Goal: Information Seeking & Learning: Learn about a topic

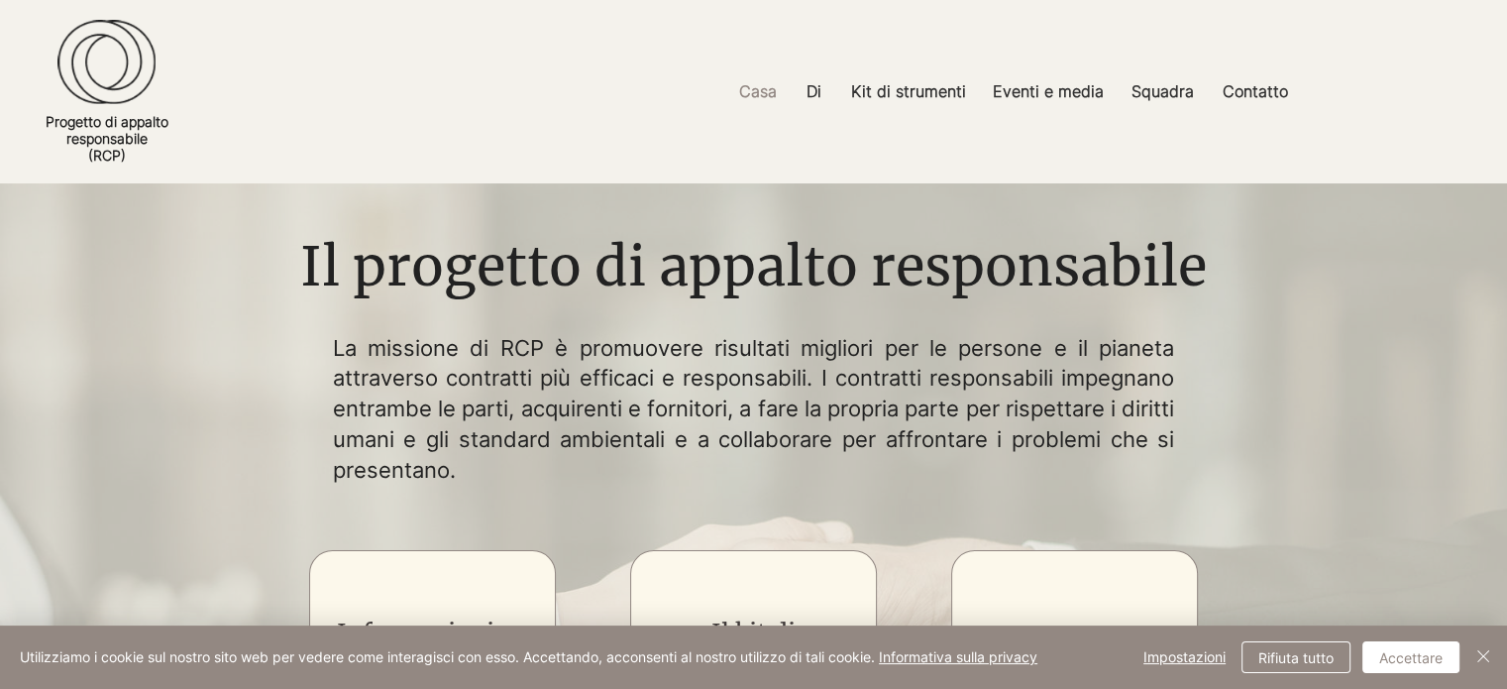
click at [1415, 163] on div at bounding box center [753, 91] width 1507 height 183
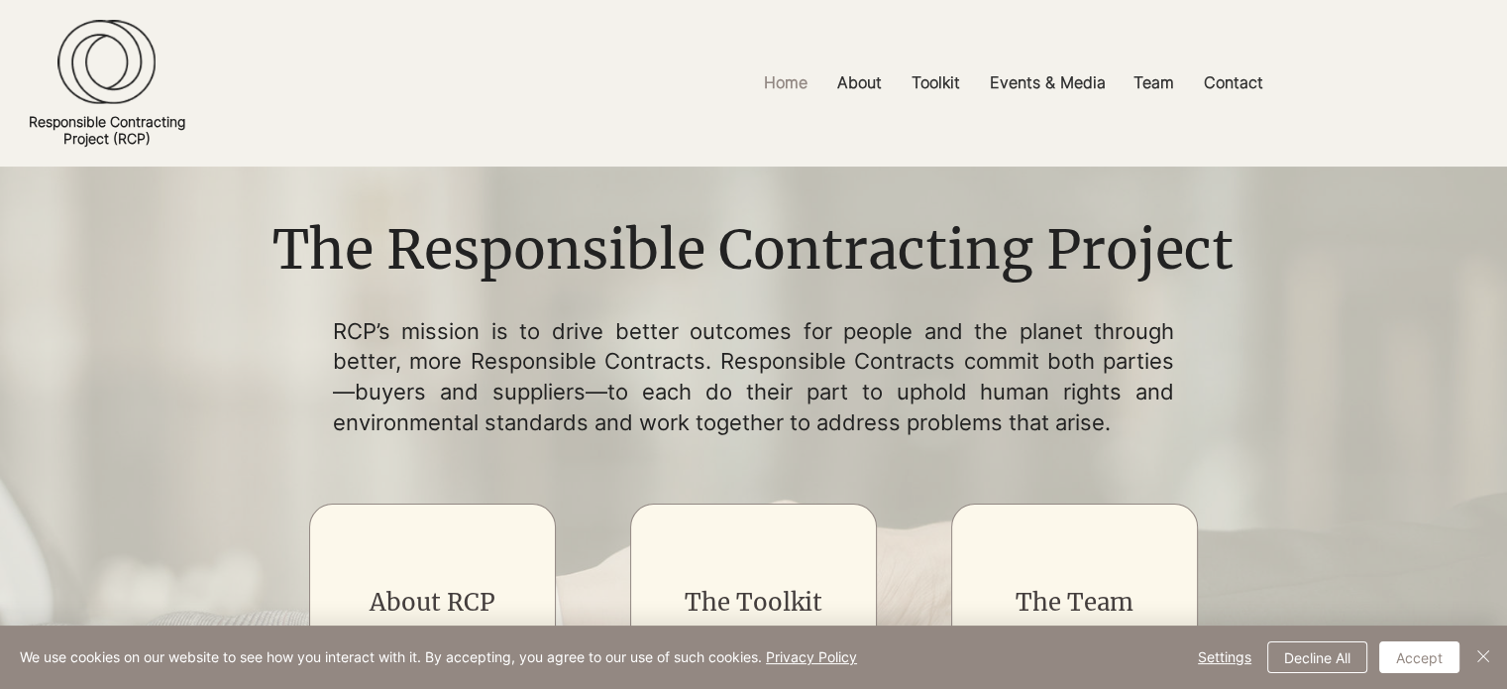
click at [1302, 219] on img "main content" at bounding box center [753, 616] width 1507 height 901
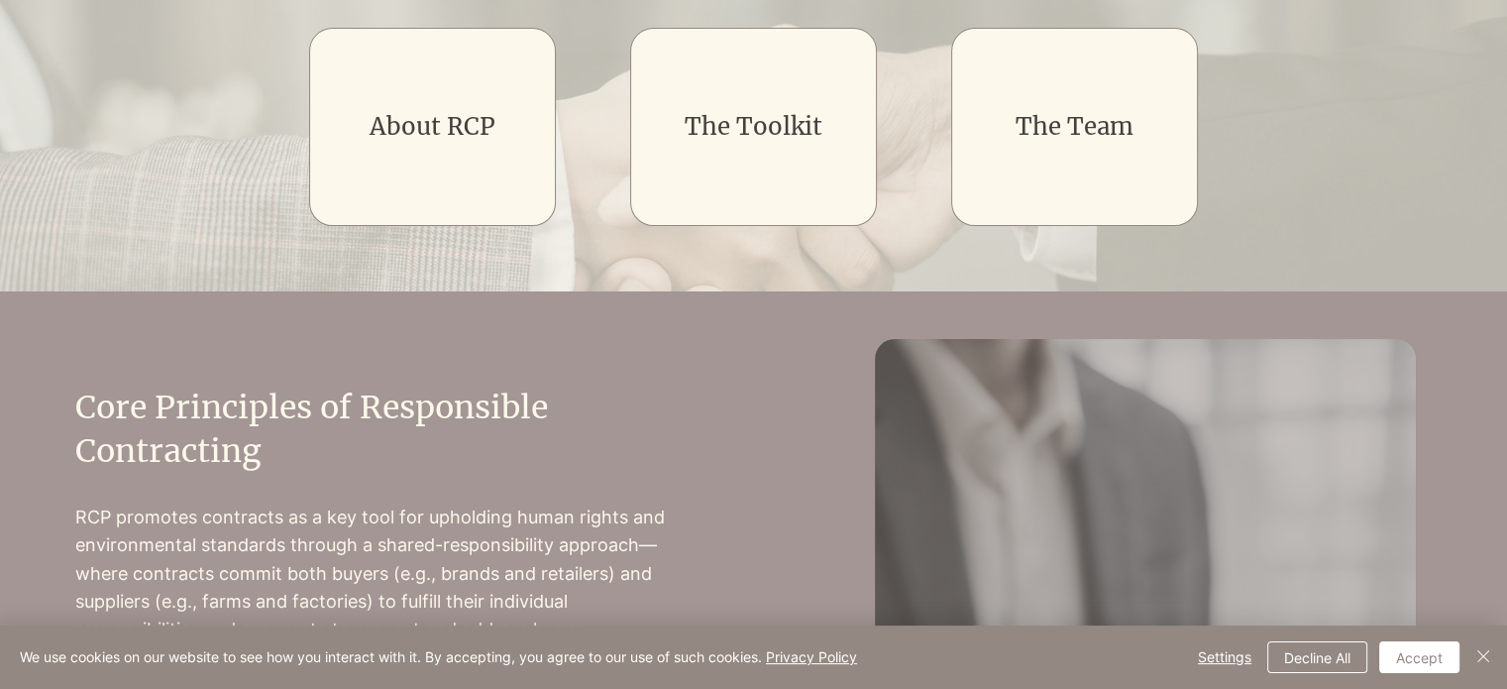
scroll to position [467, 0]
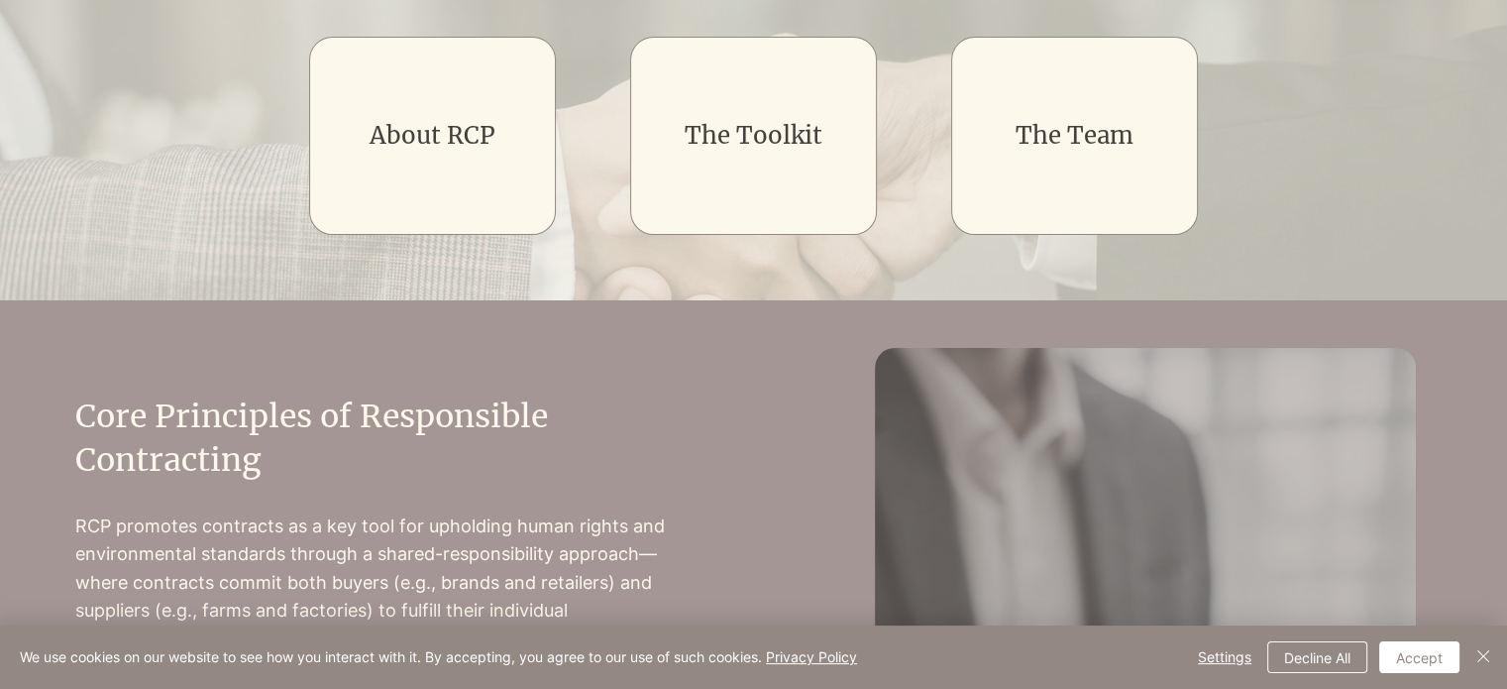
click at [945, 114] on div "About RCP The Toolkit The Team" at bounding box center [754, 135] width 892 height 272
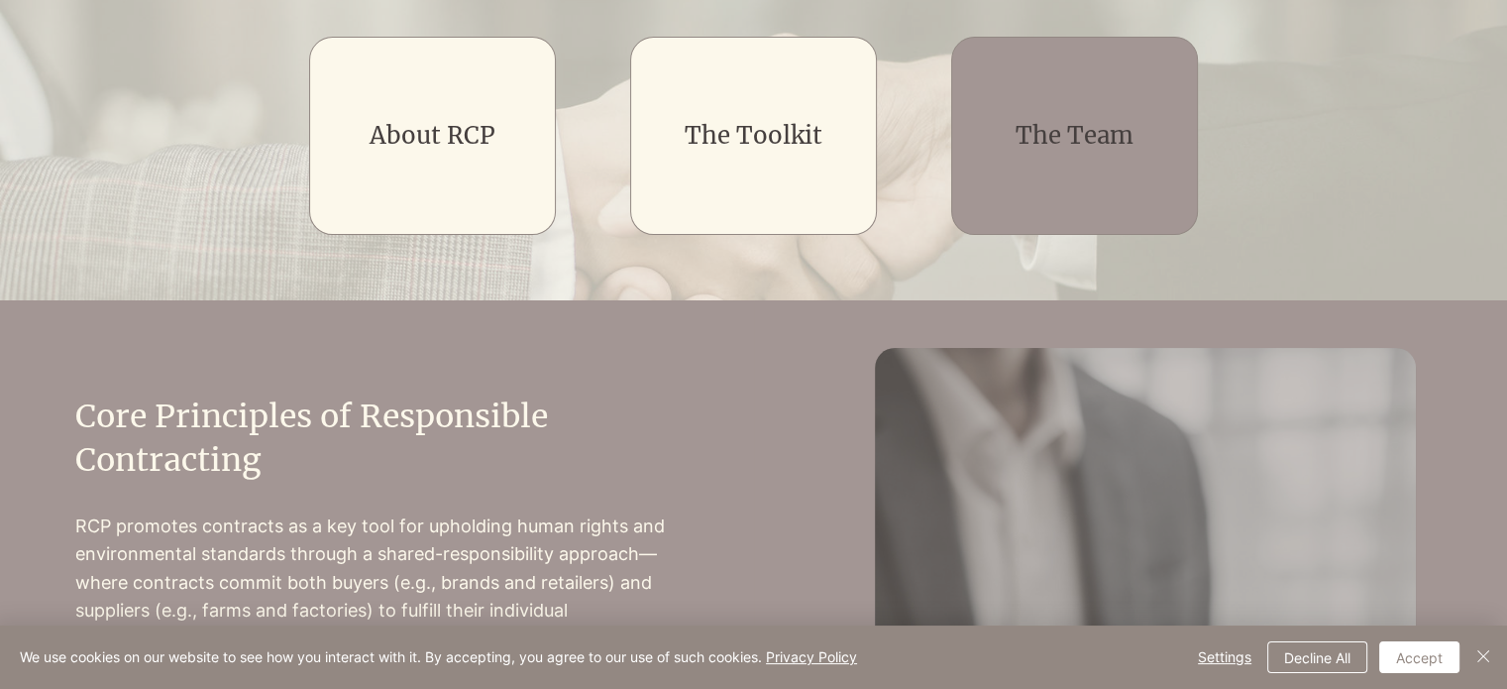
click at [967, 121] on div "main content" at bounding box center [1074, 136] width 247 height 198
click at [1093, 124] on link "The Team" at bounding box center [1075, 135] width 118 height 31
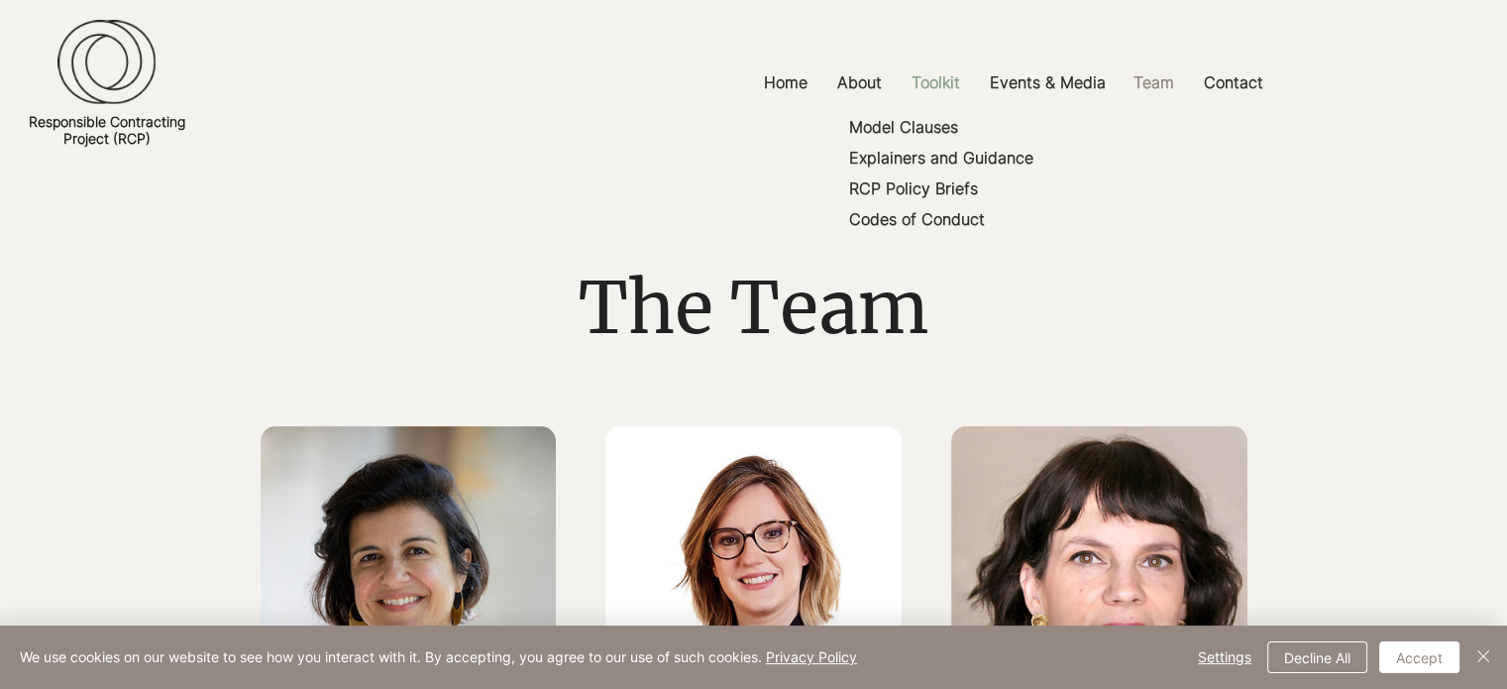
click at [946, 88] on p "Toolkit" at bounding box center [936, 82] width 68 height 45
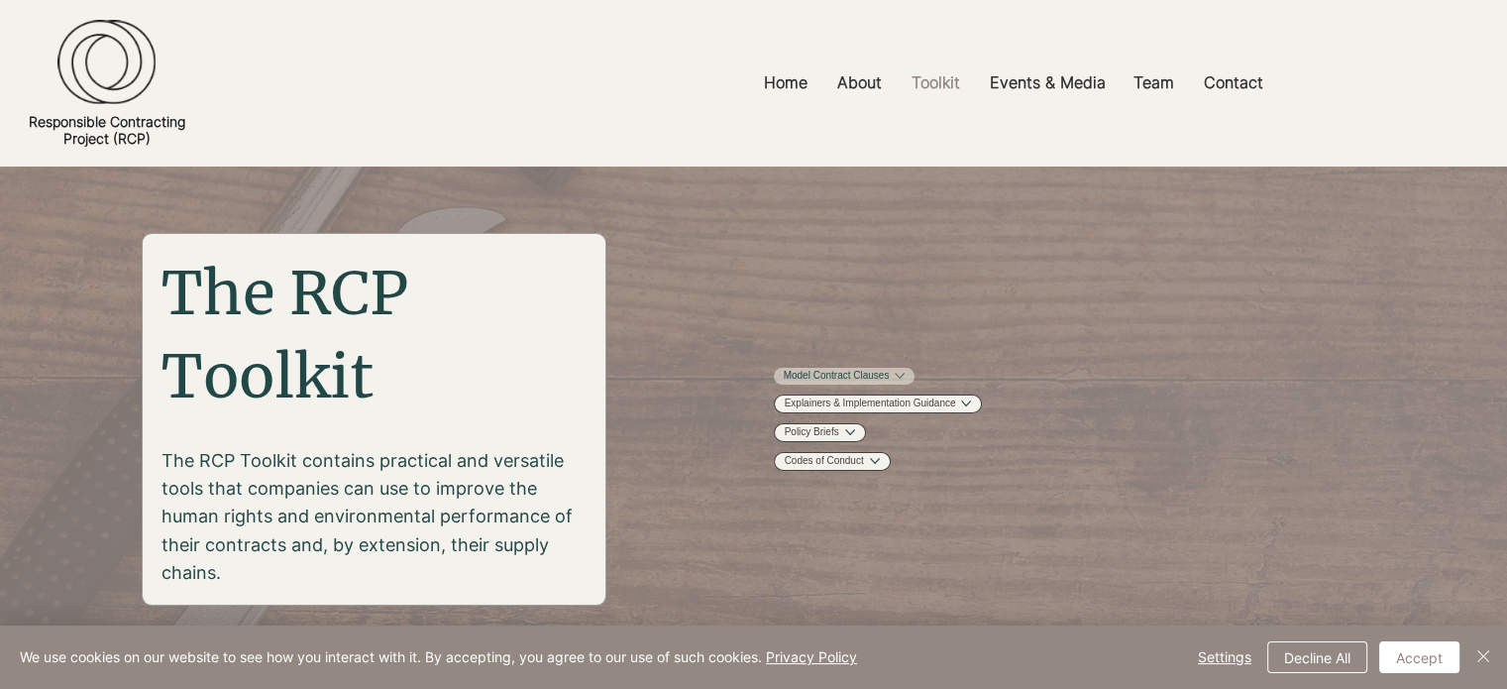
click at [890, 379] on link "Model Contract Clauses" at bounding box center [837, 376] width 106 height 15
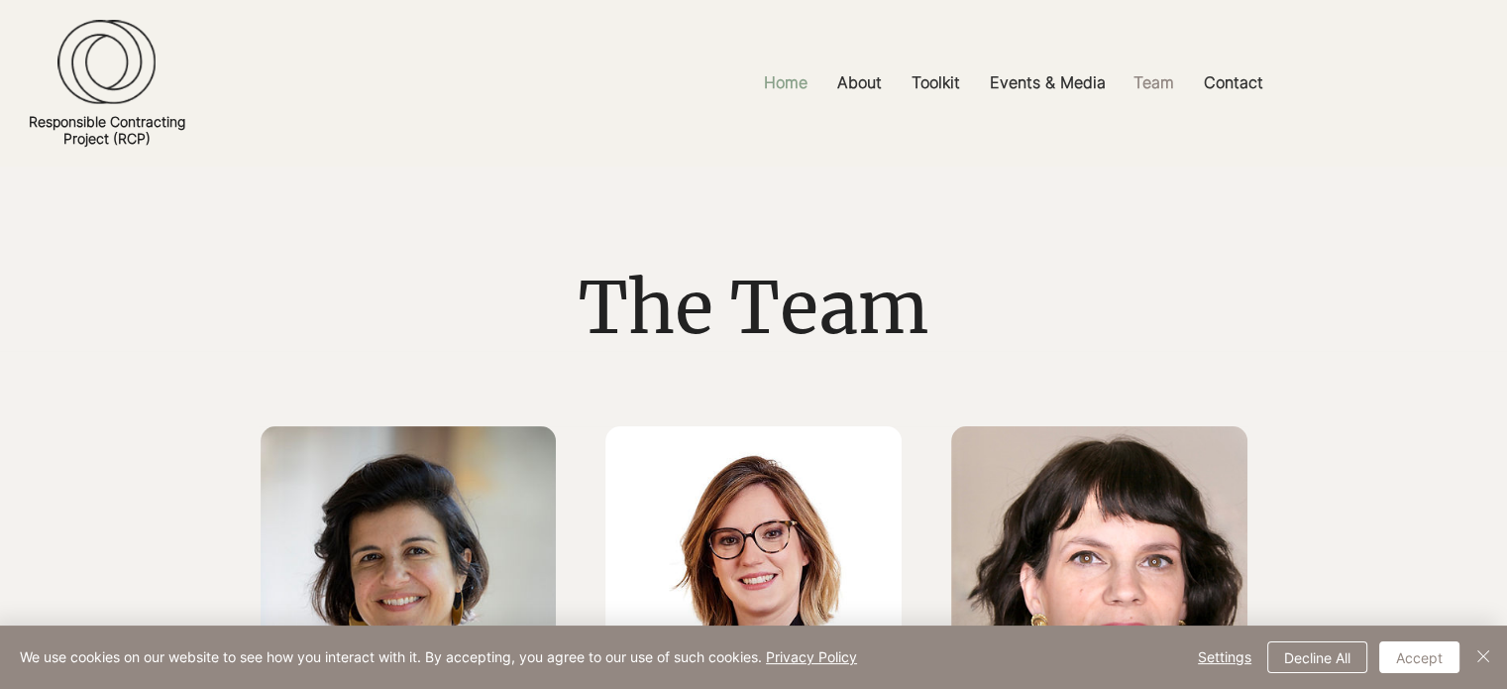
click at [782, 86] on p "Home" at bounding box center [785, 82] width 63 height 45
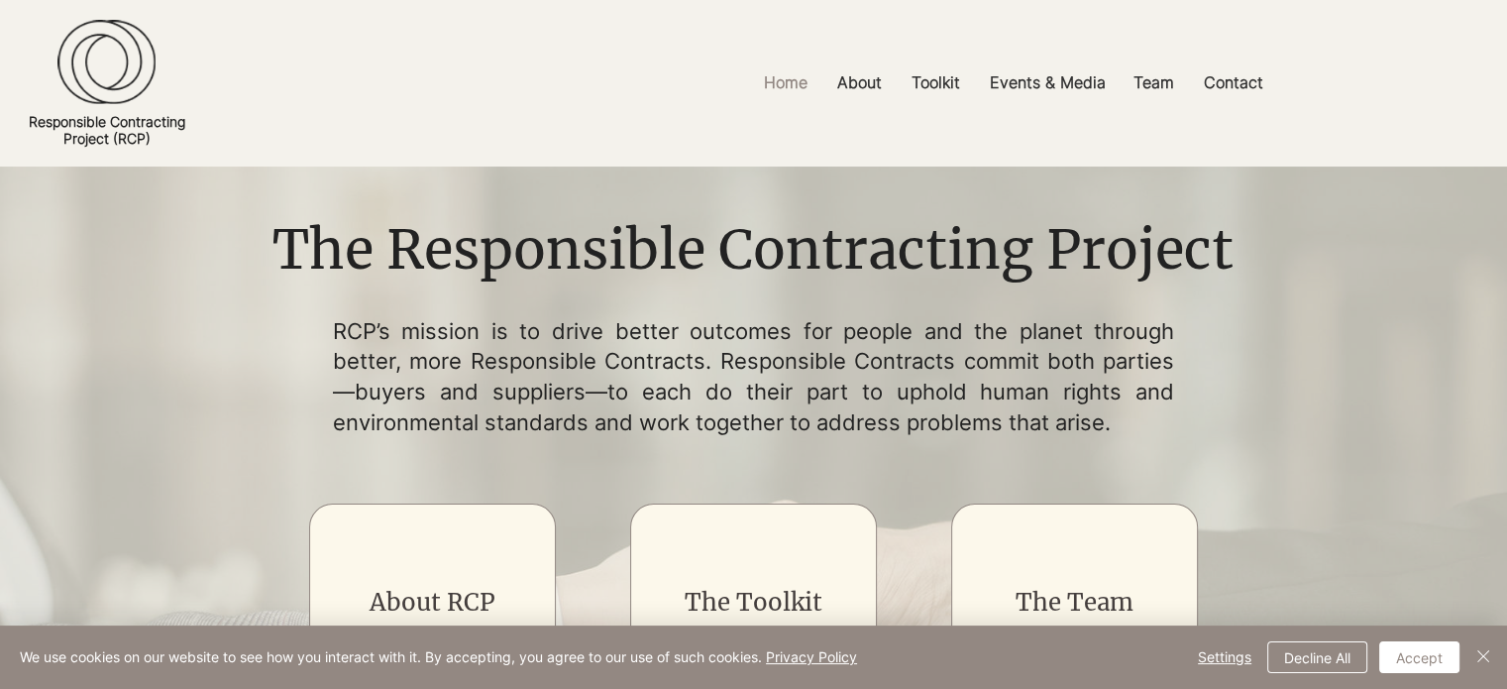
click at [1252, 132] on div at bounding box center [753, 83] width 1507 height 166
click at [850, 90] on p "About" at bounding box center [859, 82] width 64 height 45
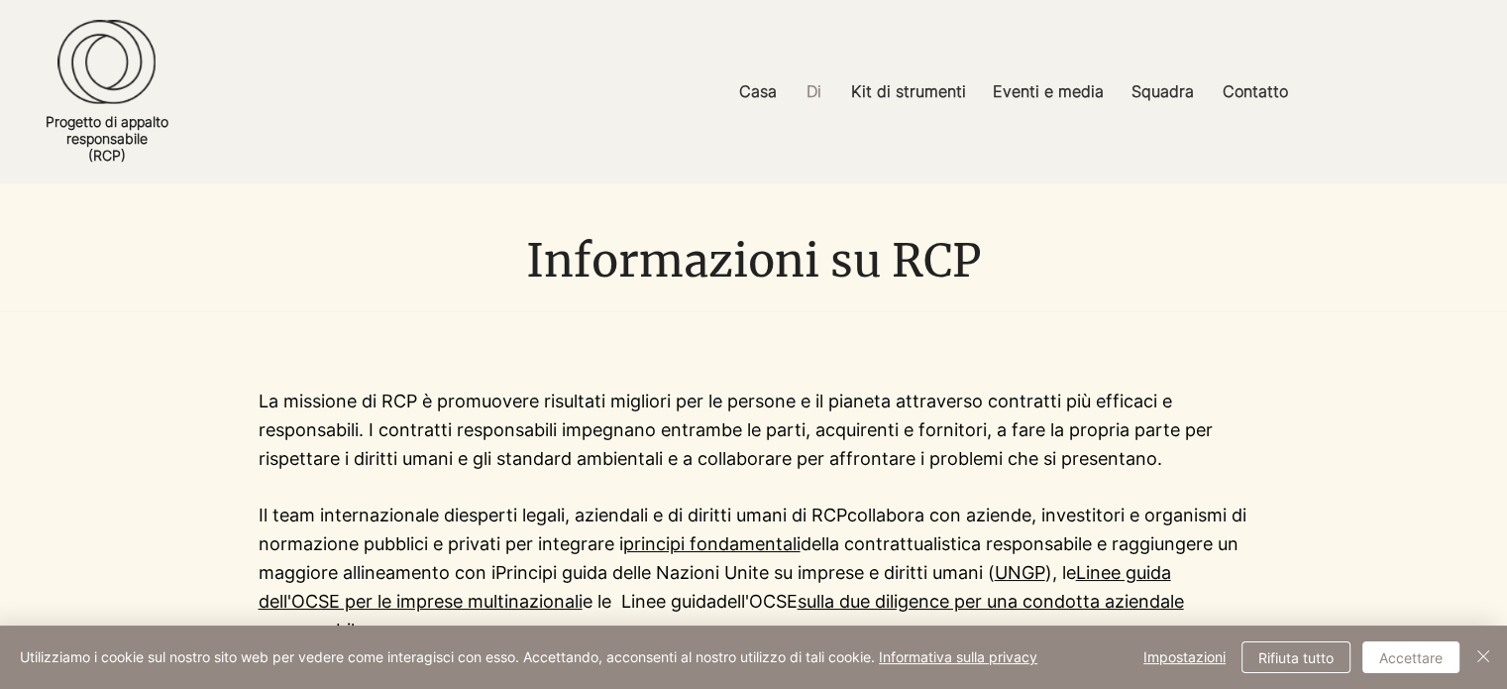
click at [1332, 147] on div at bounding box center [753, 91] width 1507 height 183
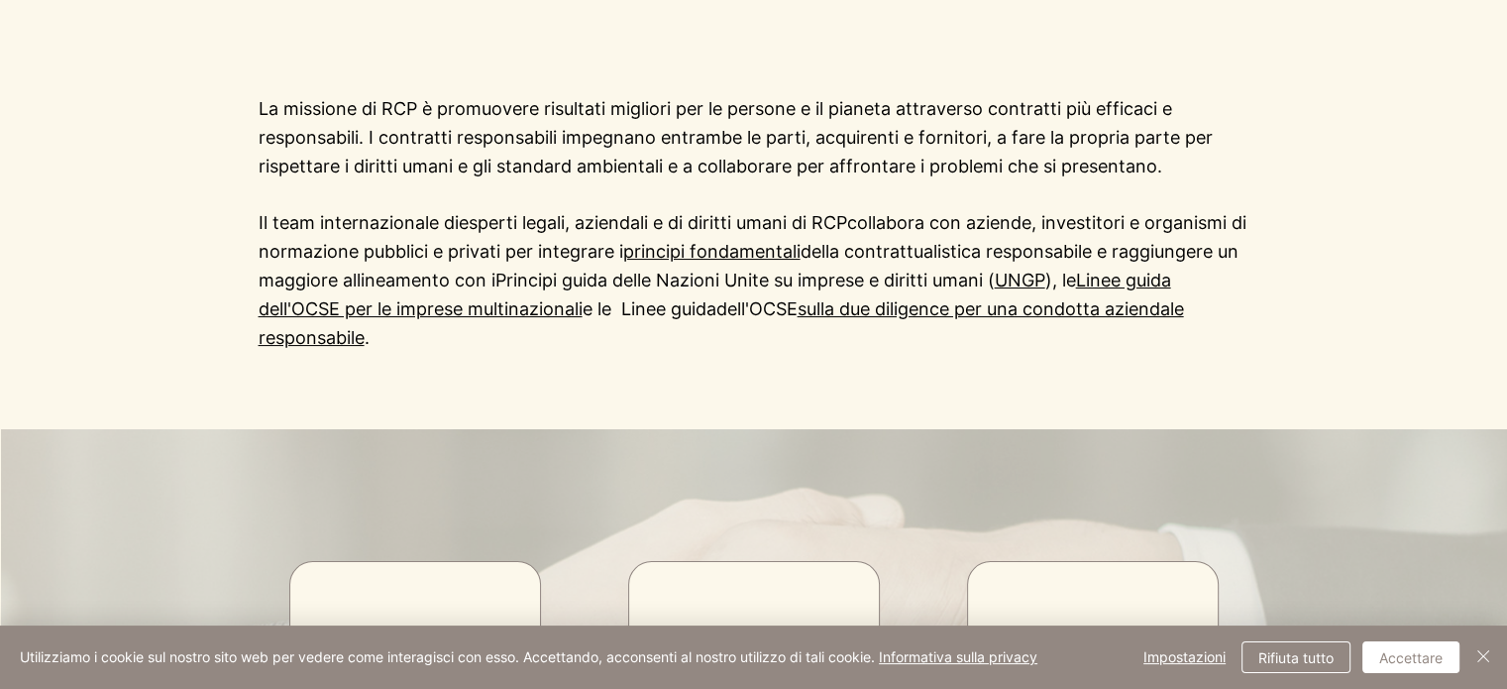
scroll to position [305, 0]
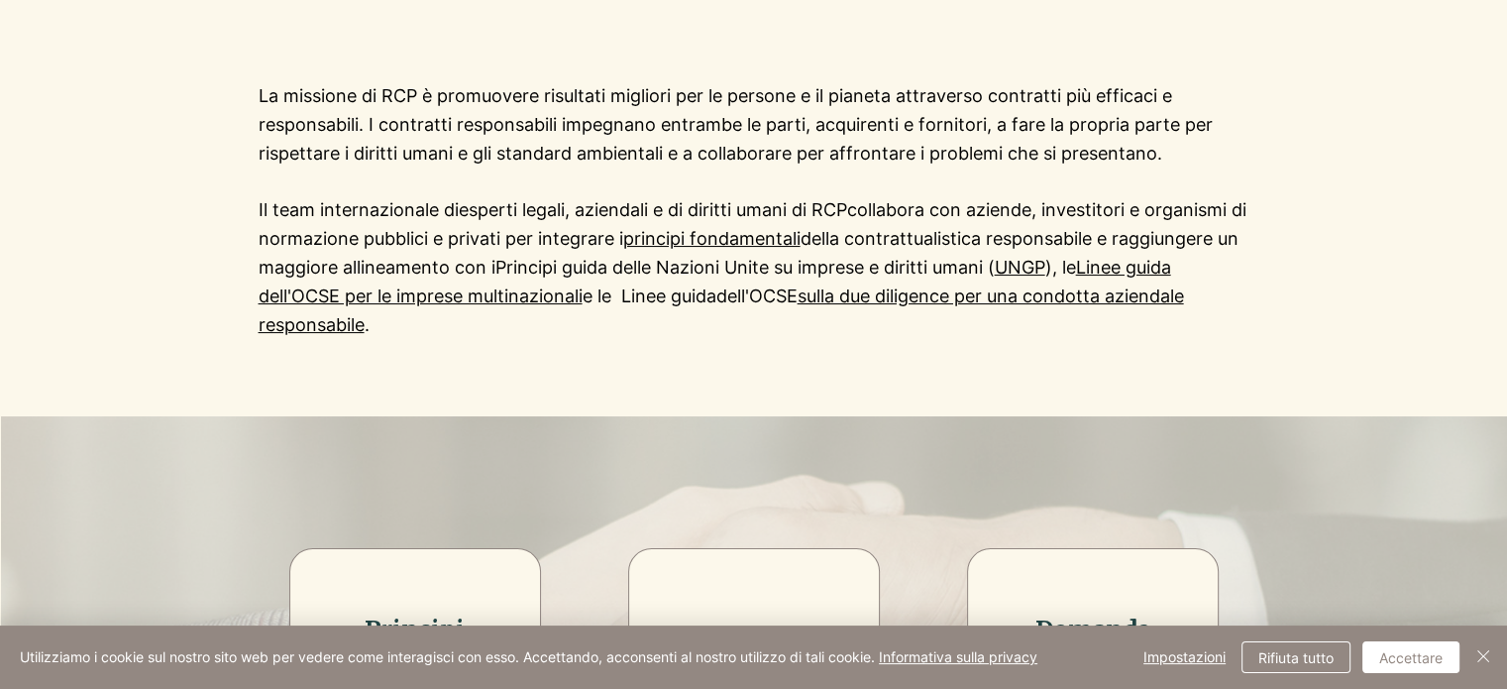
drag, startPoint x: 619, startPoint y: 272, endPoint x: 662, endPoint y: 332, distance: 73.1
click at [662, 332] on p "Il team internazionale di esperti legali, aziendali e di diritti umani di RCP c…" at bounding box center [754, 267] width 991 height 143
copy p "i Principi guida delle Nazioni Unite su imprese e diritti umani ( UNGP ) , le L…"
click at [1467, 132] on div at bounding box center [753, 211] width 1507 height 411
